Goal: Complete application form: Complete application form

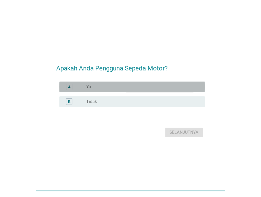
click at [95, 86] on div "radio_button_unchecked Ya" at bounding box center [141, 86] width 110 height 5
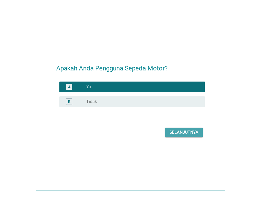
click at [185, 132] on div "Selanjutnya" at bounding box center [184, 132] width 29 height 6
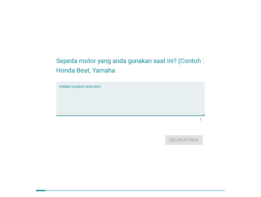
click at [162, 108] on textarea "Ketikkan jawaban Anda disini." at bounding box center [132, 102] width 146 height 28
type textarea "honda supra x 125"
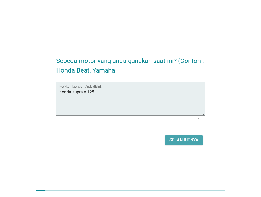
click at [174, 137] on div "Selanjutnya" at bounding box center [184, 140] width 29 height 6
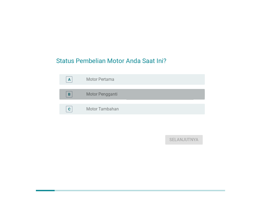
click at [127, 92] on div "radio_button_unchecked Motor Pengganti" at bounding box center [141, 93] width 110 height 5
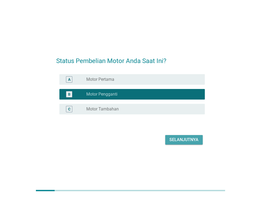
click at [183, 143] on button "Selanjutnya" at bounding box center [184, 140] width 38 height 10
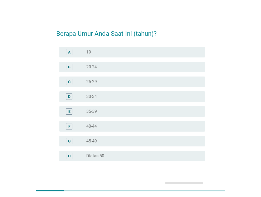
click at [106, 124] on div "radio_button_unchecked 40-44" at bounding box center [141, 125] width 110 height 5
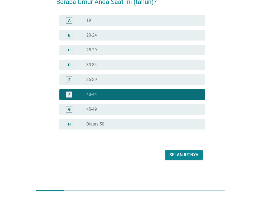
scroll to position [32, 0]
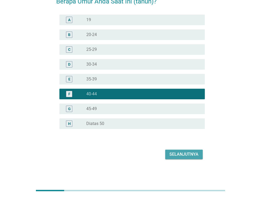
click at [187, 155] on div "Selanjutnya" at bounding box center [184, 154] width 29 height 6
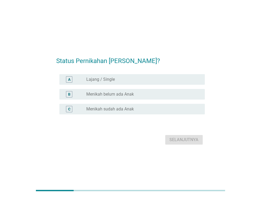
drag, startPoint x: 134, startPoint y: 108, endPoint x: 139, endPoint y: 115, distance: 8.1
click at [134, 109] on div "radio_button_unchecked Menikah sudah ada Anak" at bounding box center [141, 108] width 110 height 5
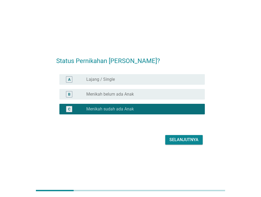
click at [171, 141] on div "Selanjutnya" at bounding box center [184, 139] width 29 height 6
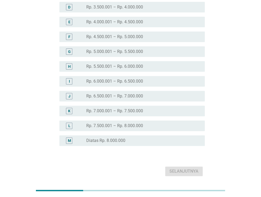
scroll to position [106, 0]
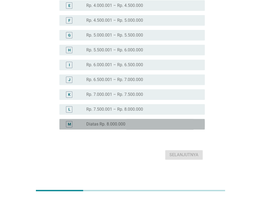
click at [133, 121] on div "radio_button_unchecked Diatas Rp. 8.000.000" at bounding box center [141, 123] width 110 height 5
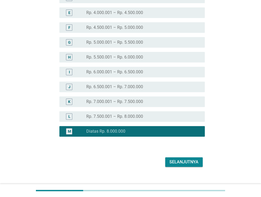
scroll to position [106, 0]
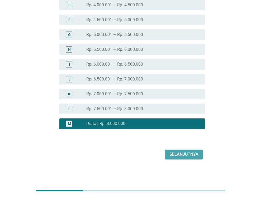
click at [189, 154] on div "Selanjutnya" at bounding box center [184, 154] width 29 height 6
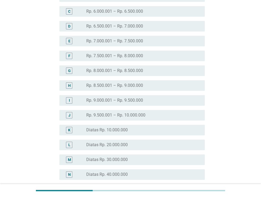
scroll to position [79, 0]
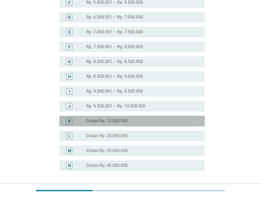
click at [126, 121] on label "Diatas Rp. 10.000.000" at bounding box center [106, 120] width 41 height 5
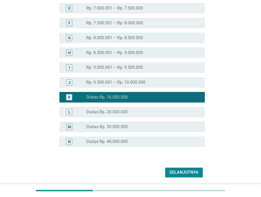
scroll to position [121, 0]
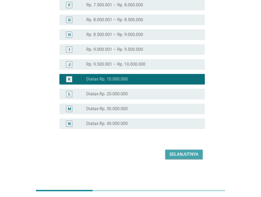
click at [190, 154] on div "Selanjutnya" at bounding box center [184, 154] width 29 height 6
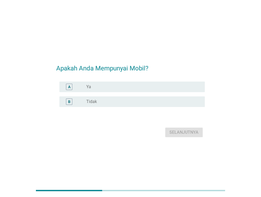
click at [125, 91] on div "A radio_button_unchecked Ya" at bounding box center [132, 86] width 146 height 11
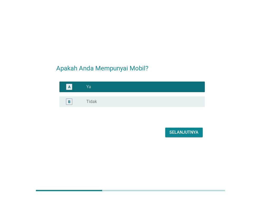
click at [176, 135] on div "Selanjutnya" at bounding box center [184, 132] width 29 height 6
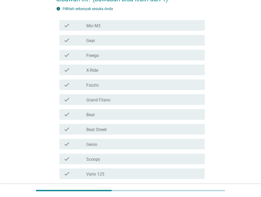
scroll to position [79, 0]
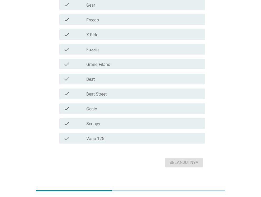
click at [125, 123] on div "check_box_outline_blank Scoopy" at bounding box center [143, 123] width 114 height 6
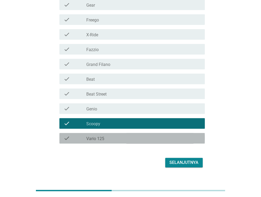
click at [130, 137] on div "check_box_outline_blank Vario 125" at bounding box center [143, 138] width 114 height 6
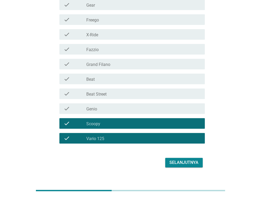
click at [174, 162] on div "Selanjutnya" at bounding box center [184, 162] width 29 height 6
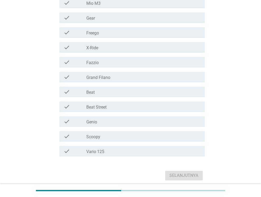
scroll to position [106, 0]
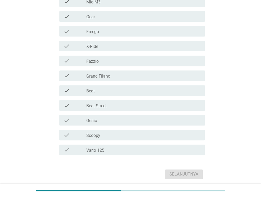
click at [112, 136] on div "check_box_outline_blank Scoopy" at bounding box center [143, 135] width 114 height 6
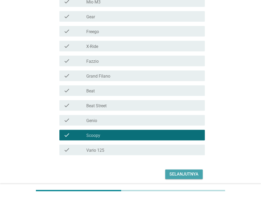
click at [171, 175] on div "Selanjutnya" at bounding box center [184, 174] width 29 height 6
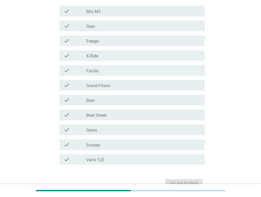
scroll to position [0, 0]
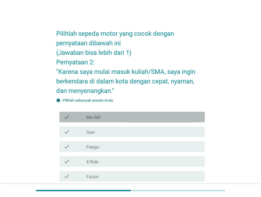
click at [109, 116] on div "check_box_outline_blank Mio M3" at bounding box center [143, 117] width 114 height 6
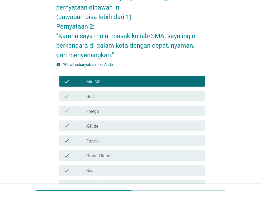
scroll to position [106, 0]
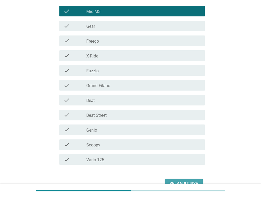
click at [185, 182] on div "Selanjutnya" at bounding box center [184, 183] width 29 height 6
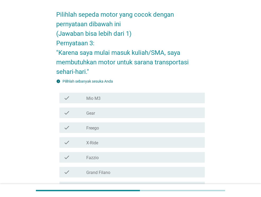
scroll to position [53, 0]
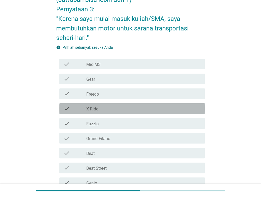
click at [105, 111] on div "check_box_outline_blank X-Ride" at bounding box center [143, 108] width 114 height 6
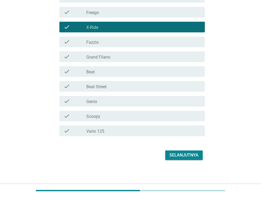
scroll to position [135, 0]
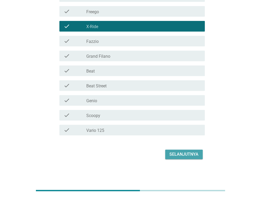
click at [181, 154] on div "Selanjutnya" at bounding box center [184, 154] width 29 height 6
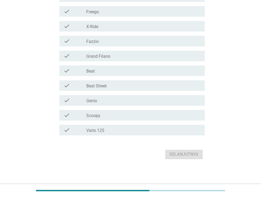
scroll to position [0, 0]
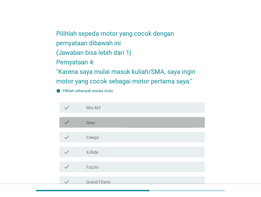
click at [120, 122] on div "check_box_outline_blank Gear" at bounding box center [143, 122] width 114 height 6
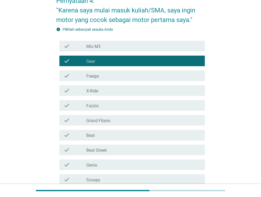
scroll to position [126, 0]
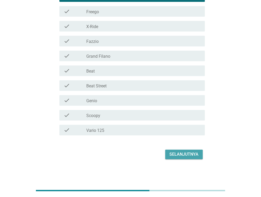
click at [179, 155] on div "Selanjutnya" at bounding box center [184, 154] width 29 height 6
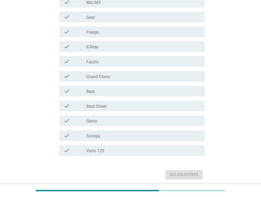
scroll to position [106, 0]
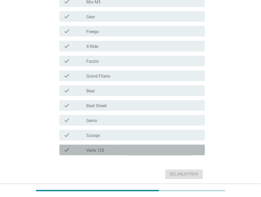
click at [116, 148] on div "check_box_outline_blank Vario 125" at bounding box center [143, 149] width 114 height 6
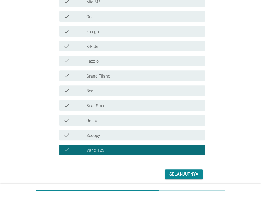
click at [171, 173] on div "Selanjutnya" at bounding box center [184, 174] width 29 height 6
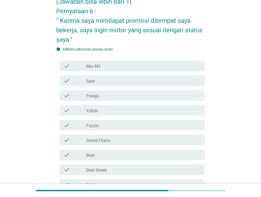
scroll to position [53, 0]
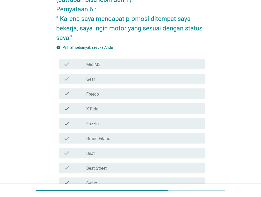
click at [126, 136] on div "check_box_outline_blank Grand Filano" at bounding box center [143, 138] width 114 height 6
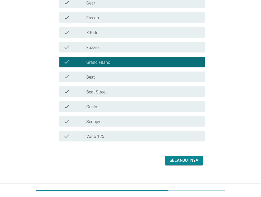
scroll to position [135, 0]
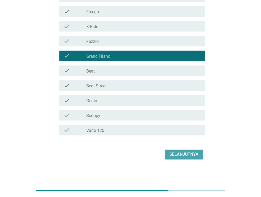
click at [182, 153] on div "Selanjutnya" at bounding box center [184, 154] width 29 height 6
